Goal: Use online tool/utility: Utilize a website feature to perform a specific function

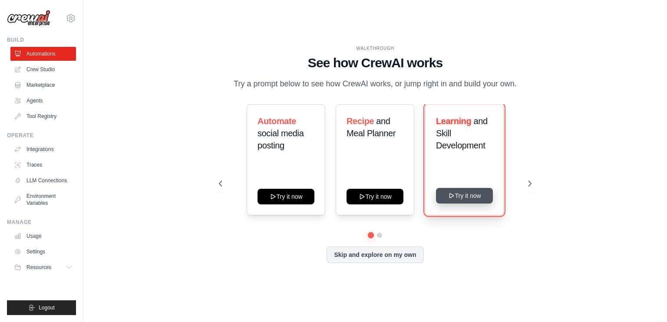
click at [465, 199] on button "Try it now" at bounding box center [464, 196] width 57 height 16
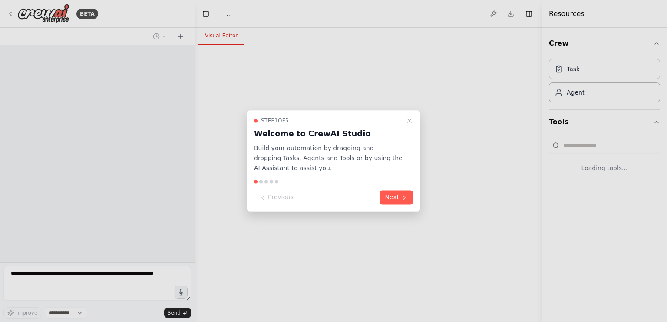
select select "****"
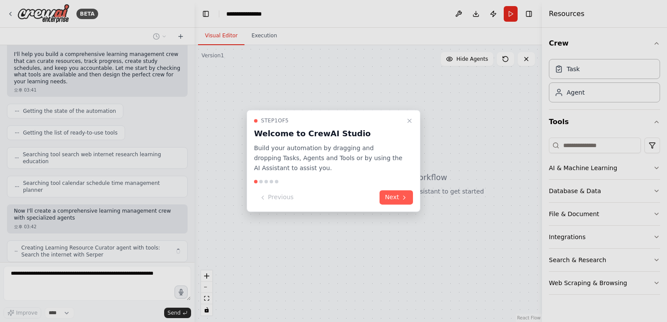
scroll to position [76, 0]
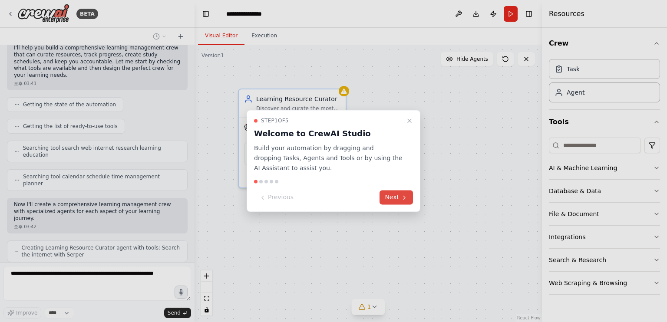
click at [398, 196] on button "Next" at bounding box center [395, 198] width 33 height 14
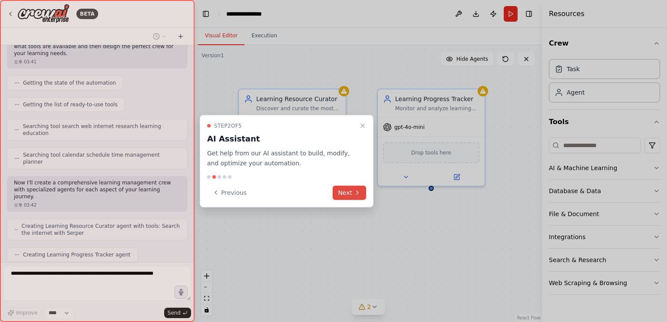
scroll to position [125, 0]
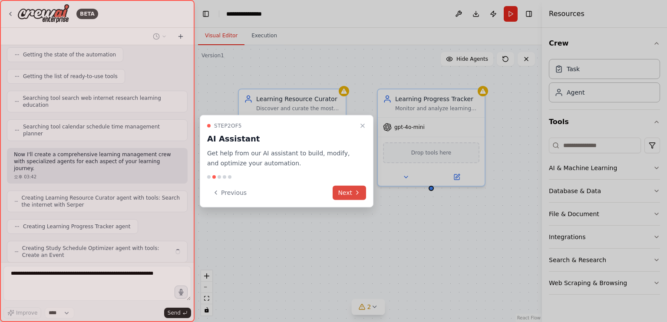
click at [347, 192] on button "Next" at bounding box center [349, 192] width 33 height 14
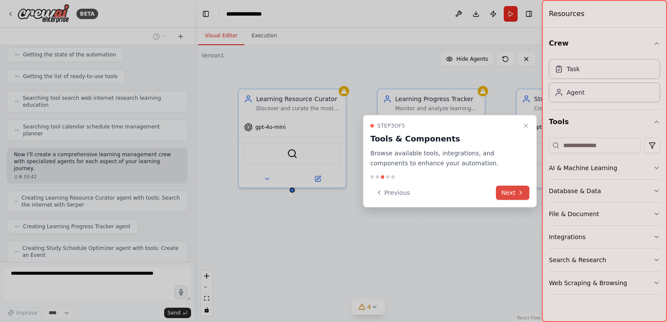
scroll to position [147, 0]
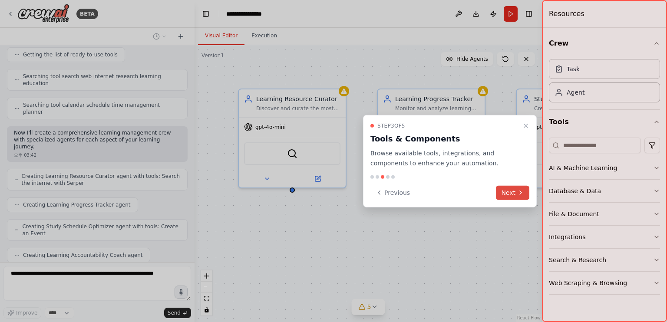
click at [509, 191] on button "Next" at bounding box center [512, 192] width 33 height 14
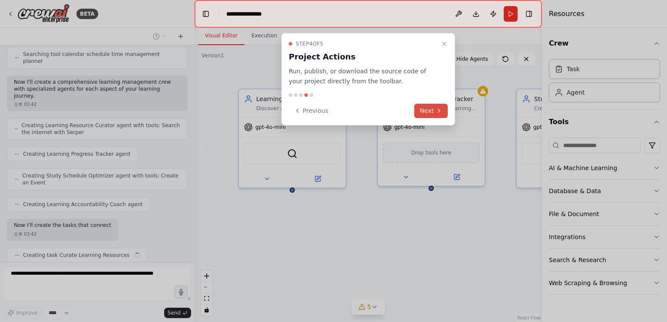
scroll to position [204, 0]
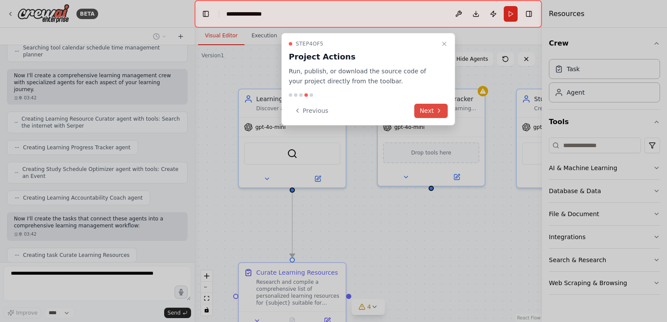
click at [425, 111] on button "Next" at bounding box center [430, 111] width 33 height 14
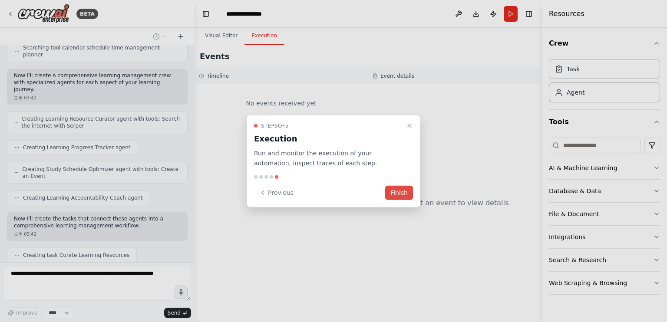
scroll to position [226, 0]
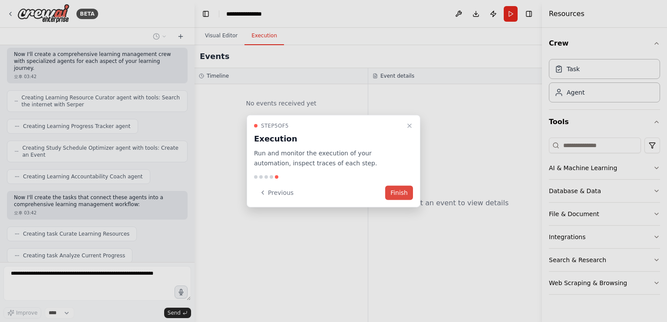
click at [401, 189] on button "Finish" at bounding box center [399, 192] width 28 height 14
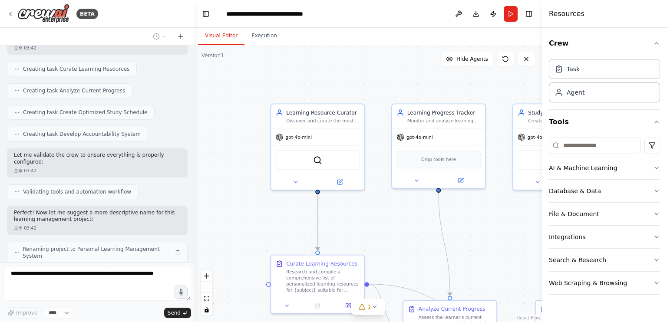
scroll to position [384, 0]
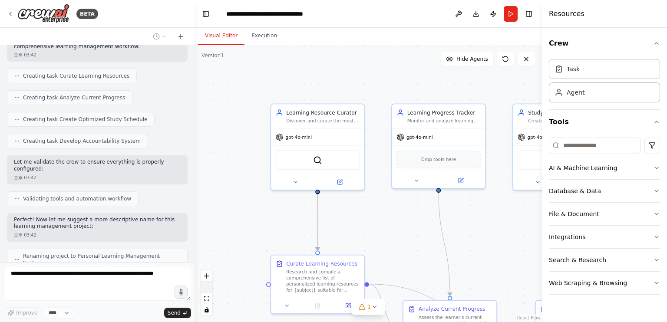
click at [205, 288] on button "zoom out" at bounding box center [206, 287] width 11 height 11
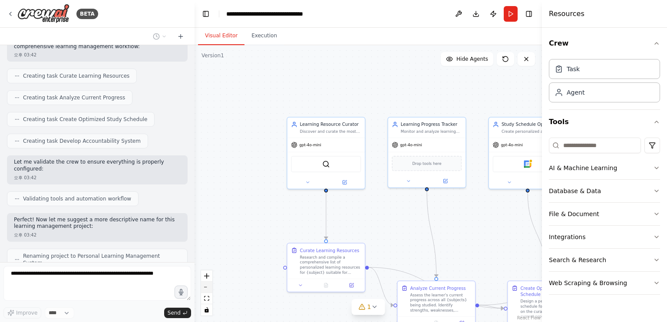
click at [205, 288] on button "zoom out" at bounding box center [206, 287] width 11 height 11
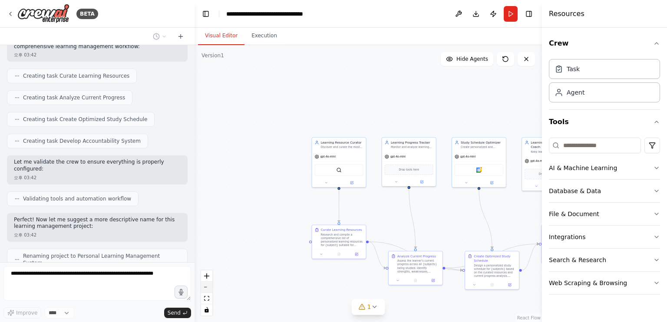
click at [205, 288] on button "zoom out" at bounding box center [206, 287] width 11 height 11
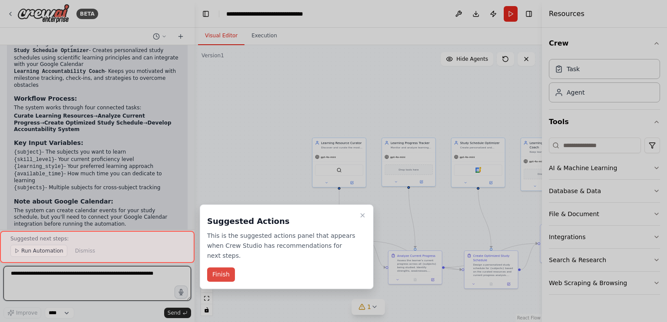
scroll to position [702, 0]
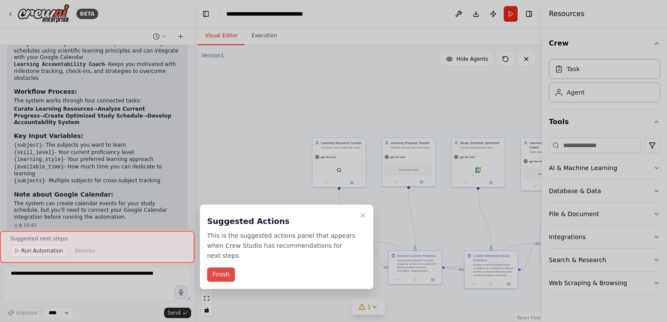
click at [212, 274] on button "Finish" at bounding box center [221, 274] width 28 height 14
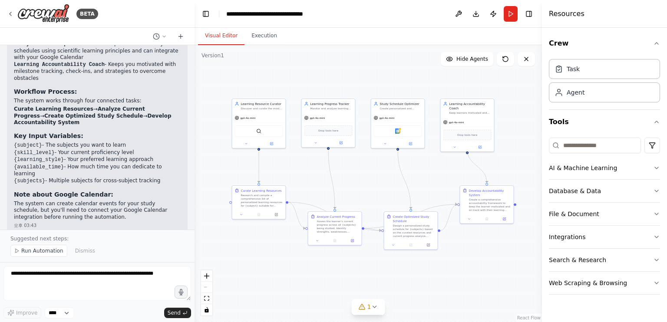
drag, startPoint x: 510, startPoint y: 207, endPoint x: 429, endPoint y: 168, distance: 89.3
click at [429, 168] on div ".deletable-edge-delete-btn { width: 20px; height: 20px; border: 0px solid #ffff…" at bounding box center [367, 183] width 347 height 277
click at [36, 252] on span "Run Automation" at bounding box center [42, 250] width 42 height 7
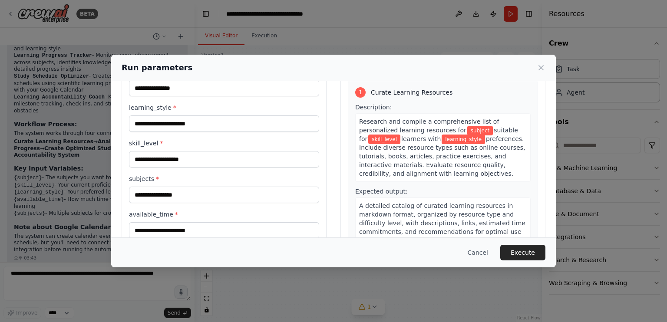
scroll to position [0, 0]
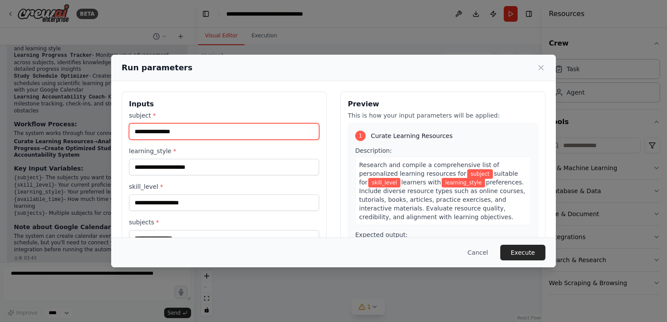
click at [198, 132] on input "subject *" at bounding box center [224, 131] width 190 height 16
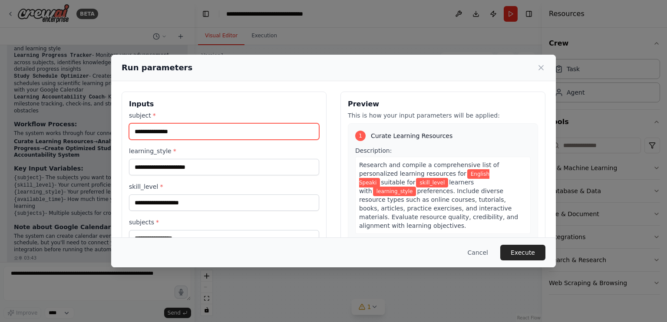
type input "**********"
drag, startPoint x: 194, startPoint y: 133, endPoint x: 101, endPoint y: 138, distance: 93.9
click at [101, 138] on div "**********" at bounding box center [333, 161] width 667 height 322
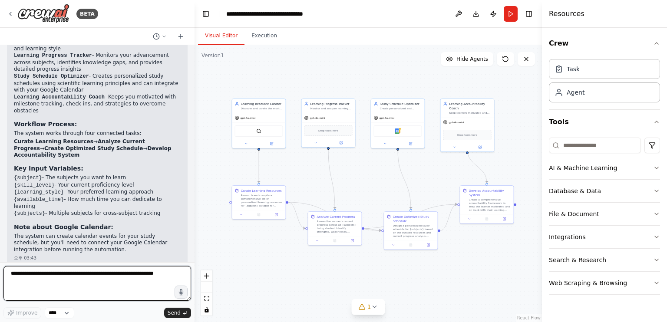
click at [55, 284] on textarea at bounding box center [97, 283] width 188 height 35
type textarea "******"
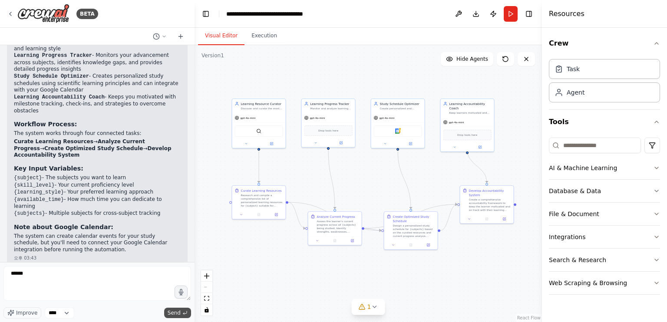
click at [177, 315] on span "Send" at bounding box center [174, 313] width 13 height 7
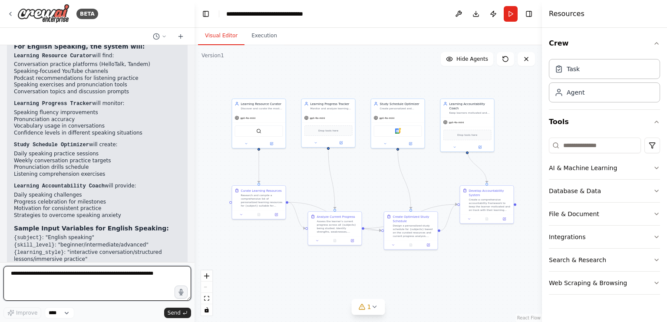
scroll to position [1050, 0]
